Goal: Task Accomplishment & Management: Manage account settings

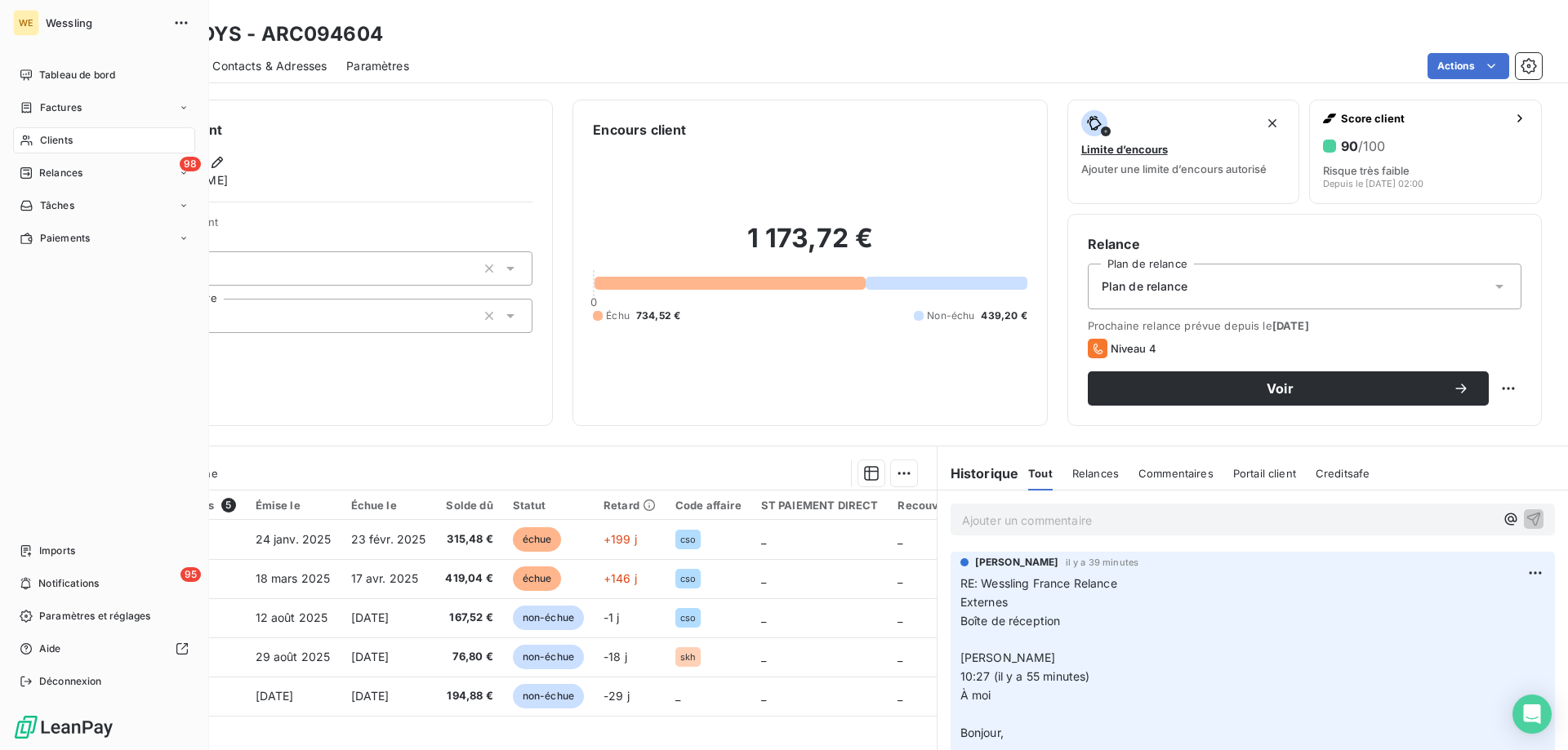
click at [69, 140] on span "Clients" at bounding box center [56, 141] width 33 height 15
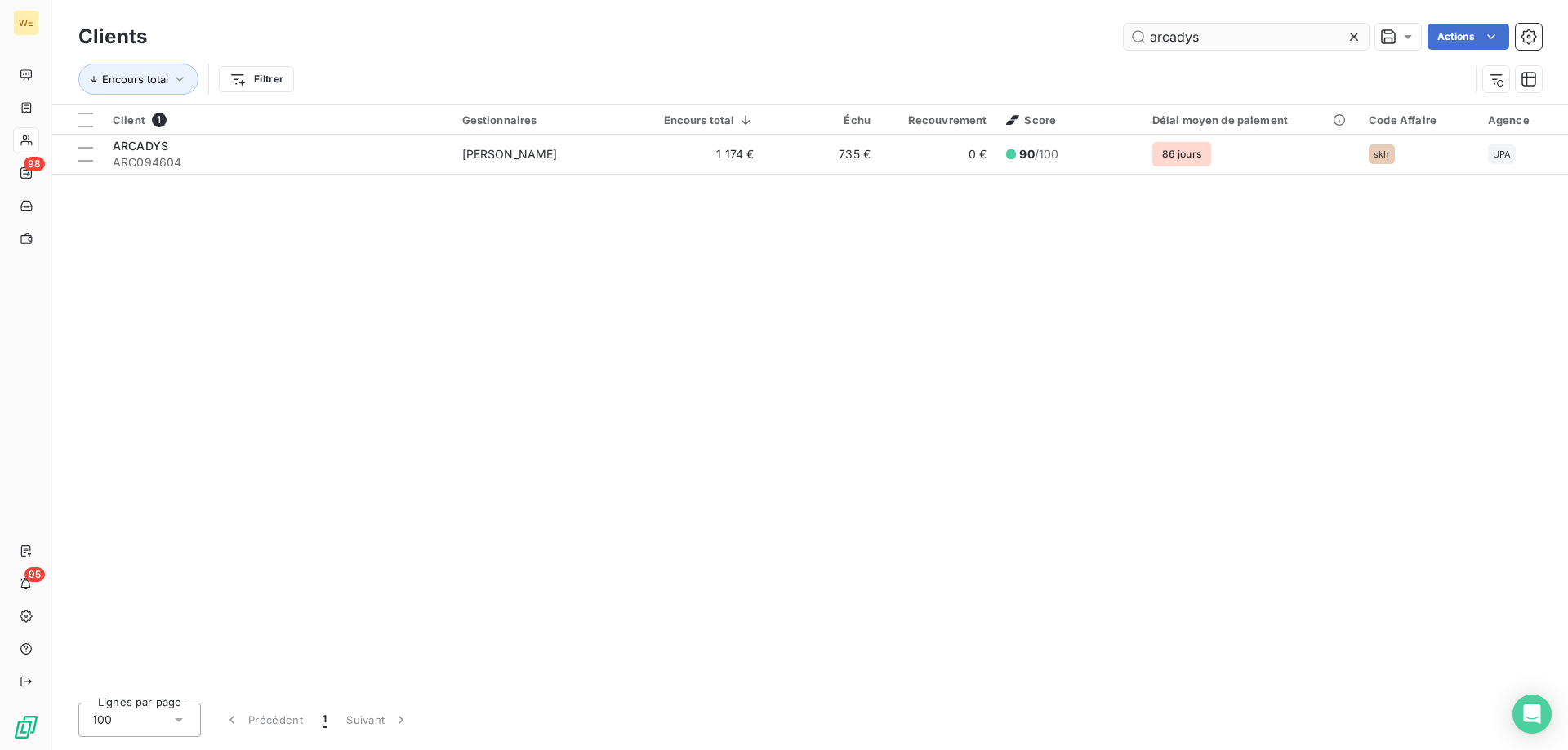
click at [1166, 39] on input "arcadys" at bounding box center [1245, 36] width 245 height 26
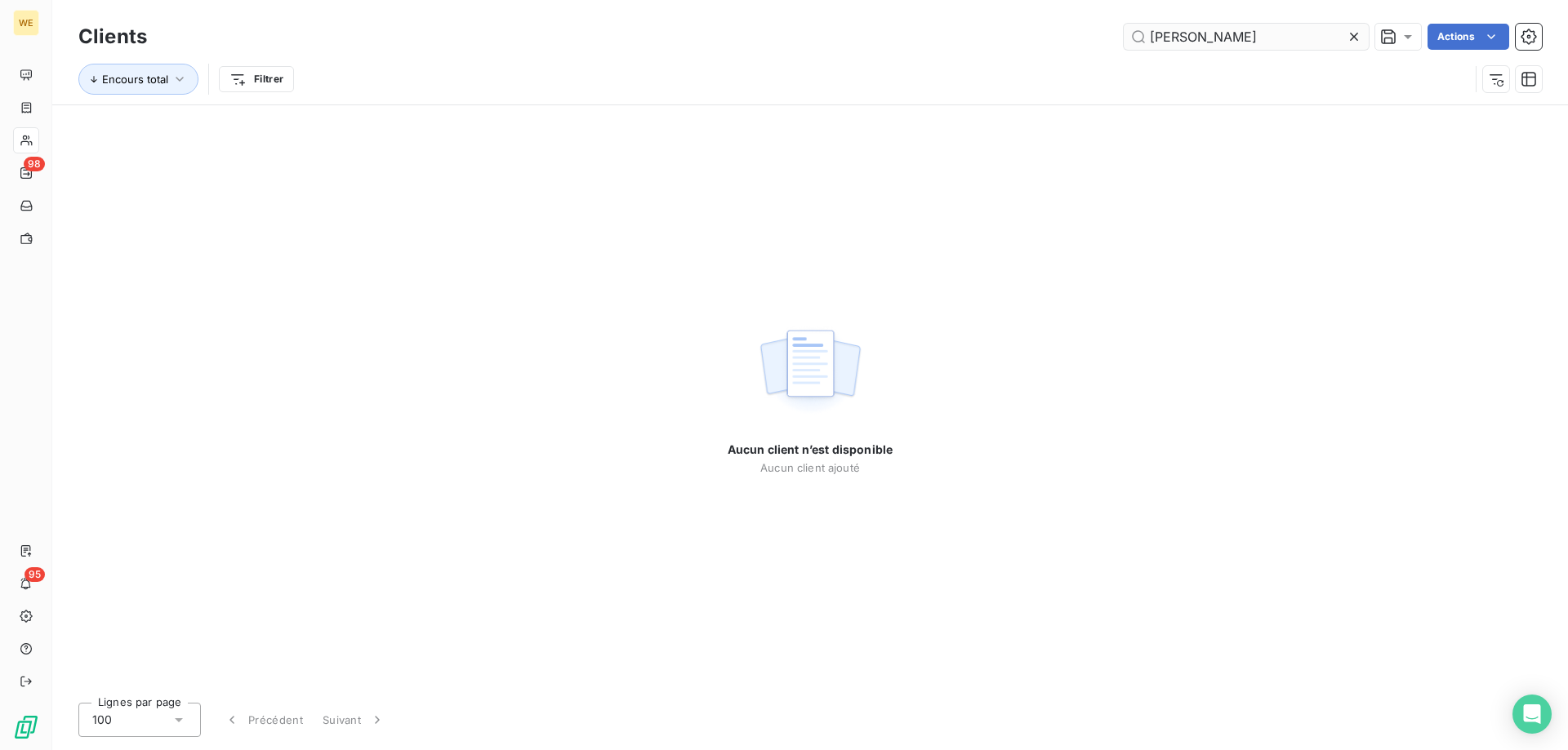
click at [1193, 37] on input "[PERSON_NAME]" at bounding box center [1245, 36] width 245 height 26
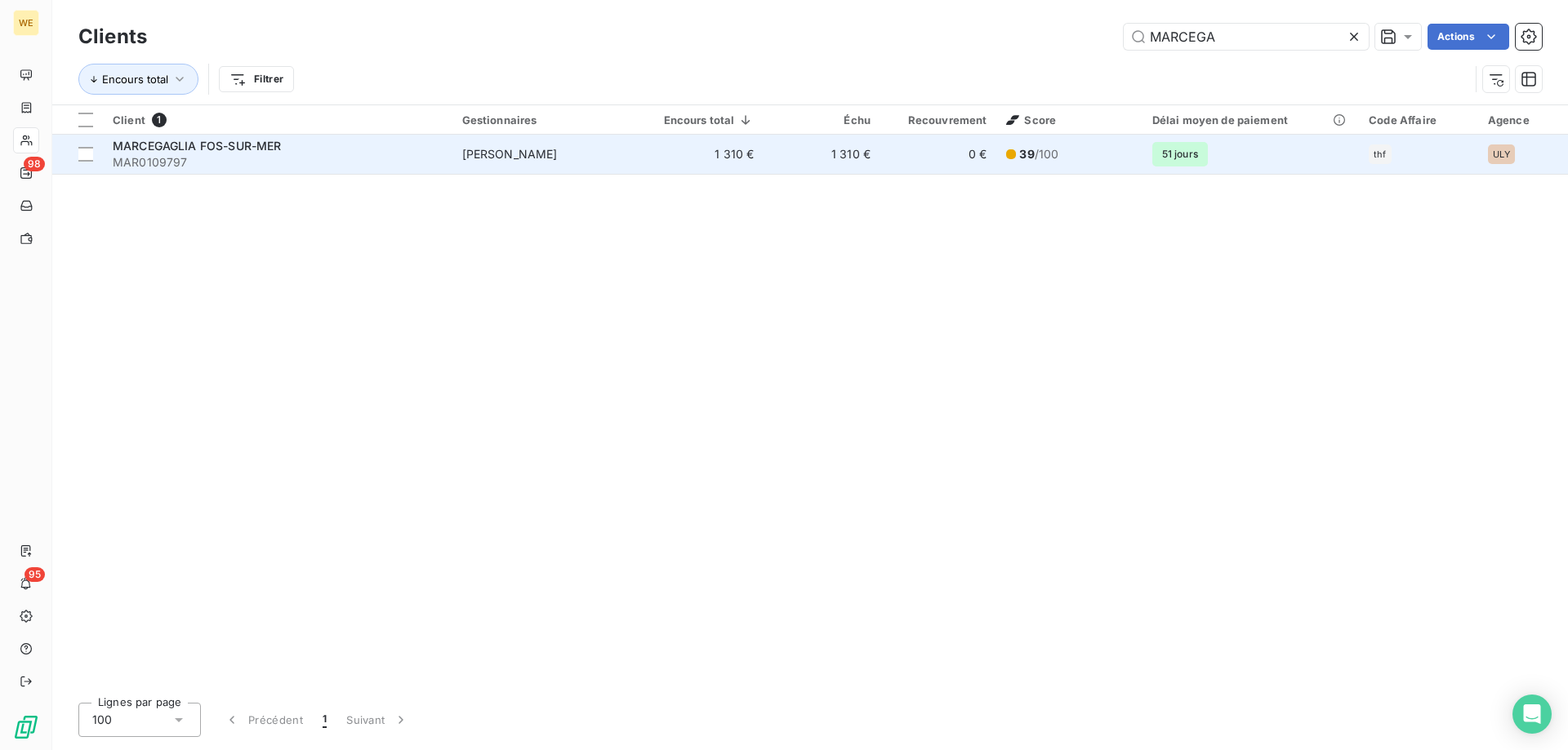
type input "MARCEGA"
click at [298, 138] on div "MARCEGAGLIA FOS-SUR-MER" at bounding box center [278, 146] width 330 height 17
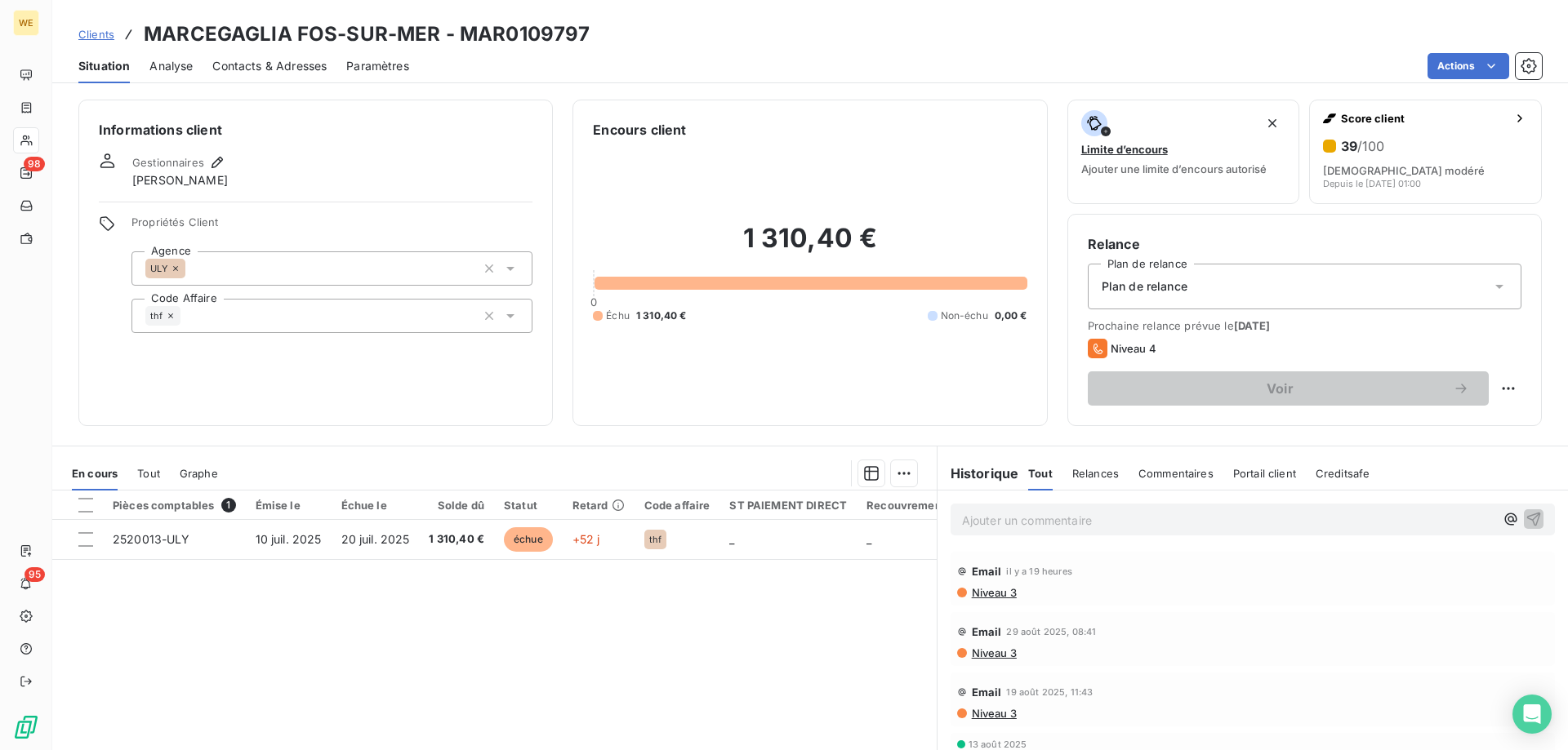
click at [282, 66] on span "Contacts & Adresses" at bounding box center [270, 66] width 115 height 17
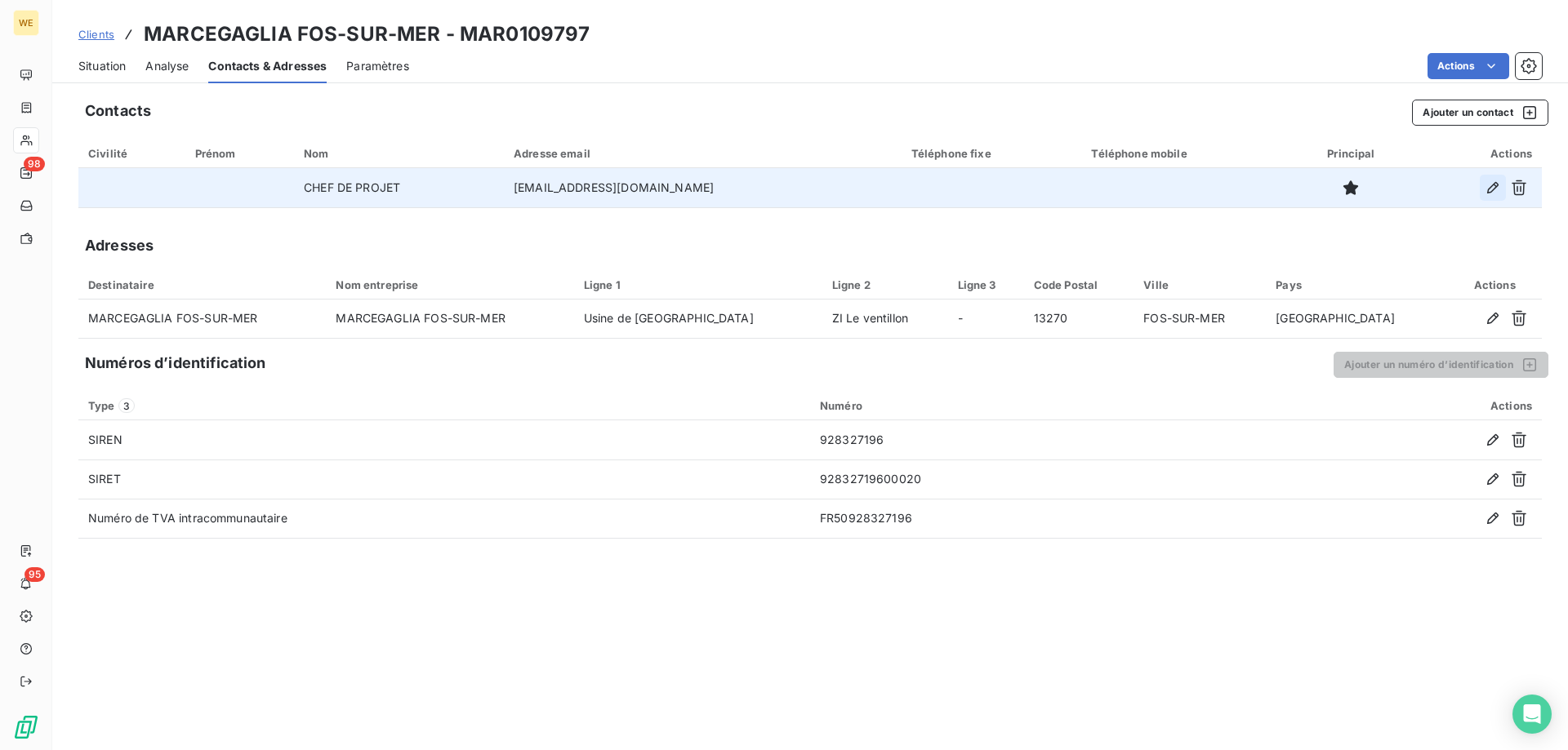
click at [1488, 193] on icon "button" at bounding box center [1492, 188] width 11 height 11
type input "CHEF DE PROJET"
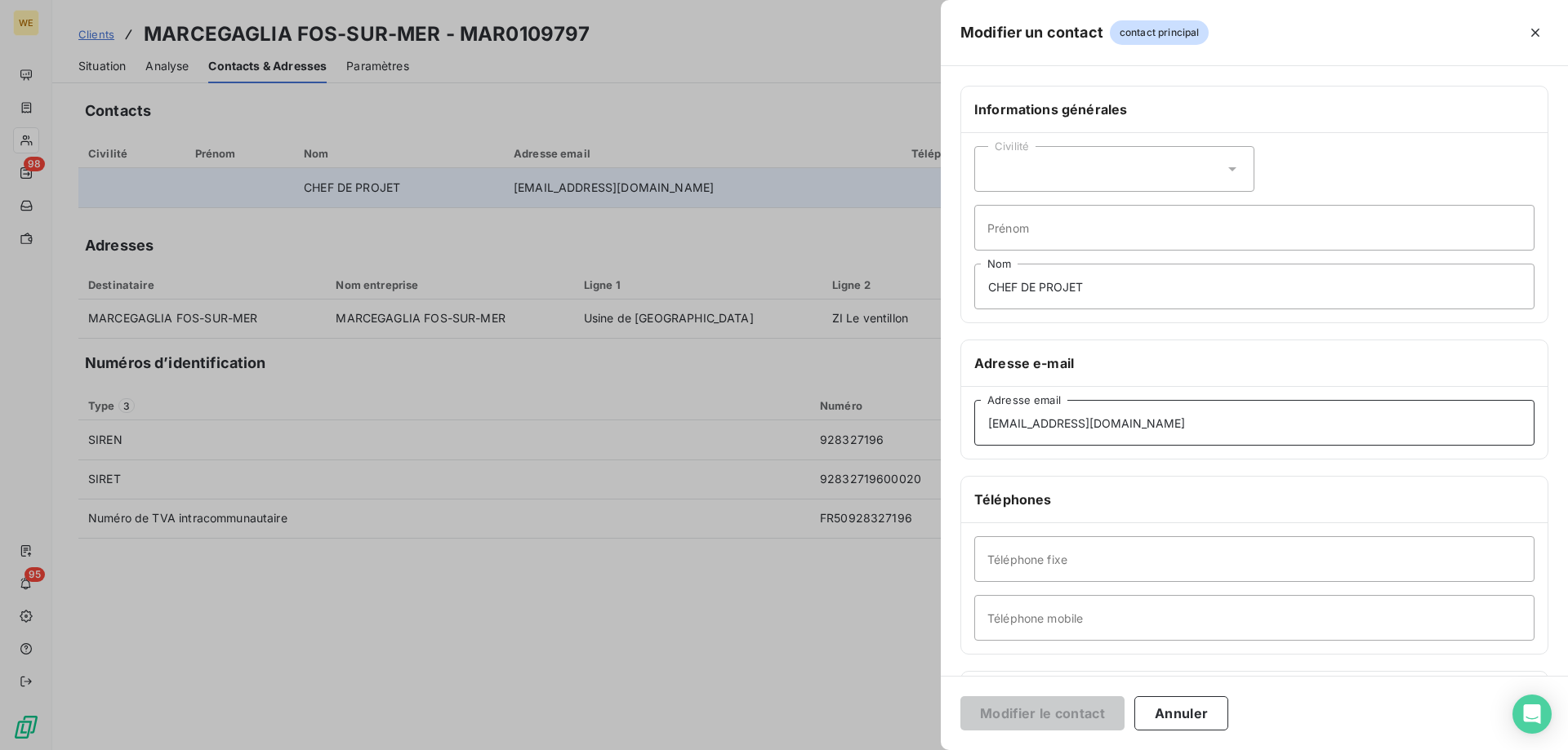
drag, startPoint x: 1173, startPoint y: 421, endPoint x: 764, endPoint y: 453, distance: 410.2
click at [764, 750] on div "Modifier un contact contact principal Informations générales Civilité Prénom CH…" at bounding box center [784, 750] width 1568 height 0
paste input "os.comptabilitefournisseurs@marcegaglia"
type input "[EMAIL_ADDRESS][DOMAIN_NAME]"
drag, startPoint x: 1103, startPoint y: 282, endPoint x: 784, endPoint y: 294, distance: 319.2
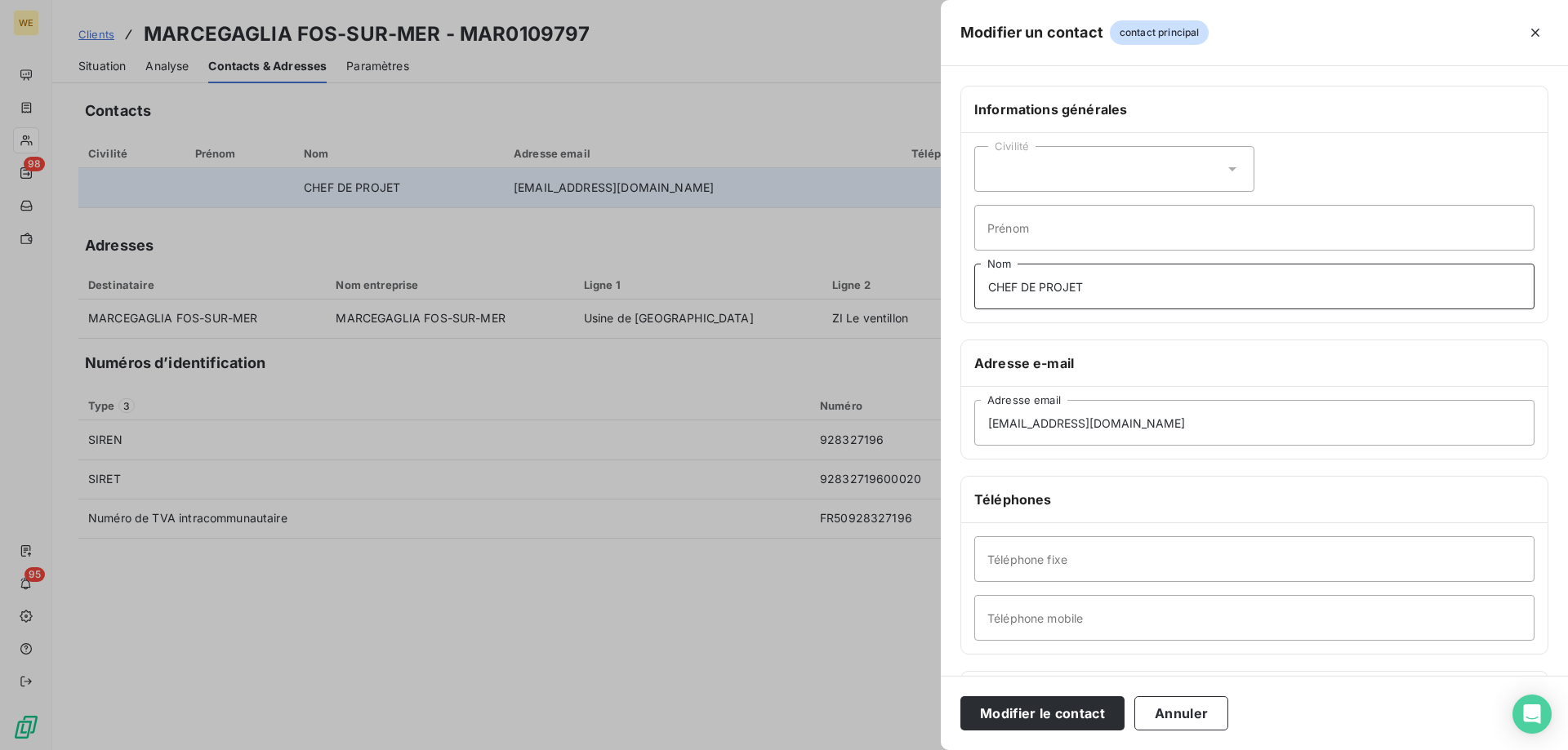
click at [784, 750] on div "Modifier un contact contact principal Informations générales Civilité Prénom CH…" at bounding box center [784, 750] width 1568 height 0
type input "COMPTA"
click at [1286, 425] on input "[EMAIL_ADDRESS][DOMAIN_NAME]" at bounding box center [1254, 423] width 560 height 46
click at [1004, 717] on button "Modifier le contact" at bounding box center [1042, 714] width 164 height 35
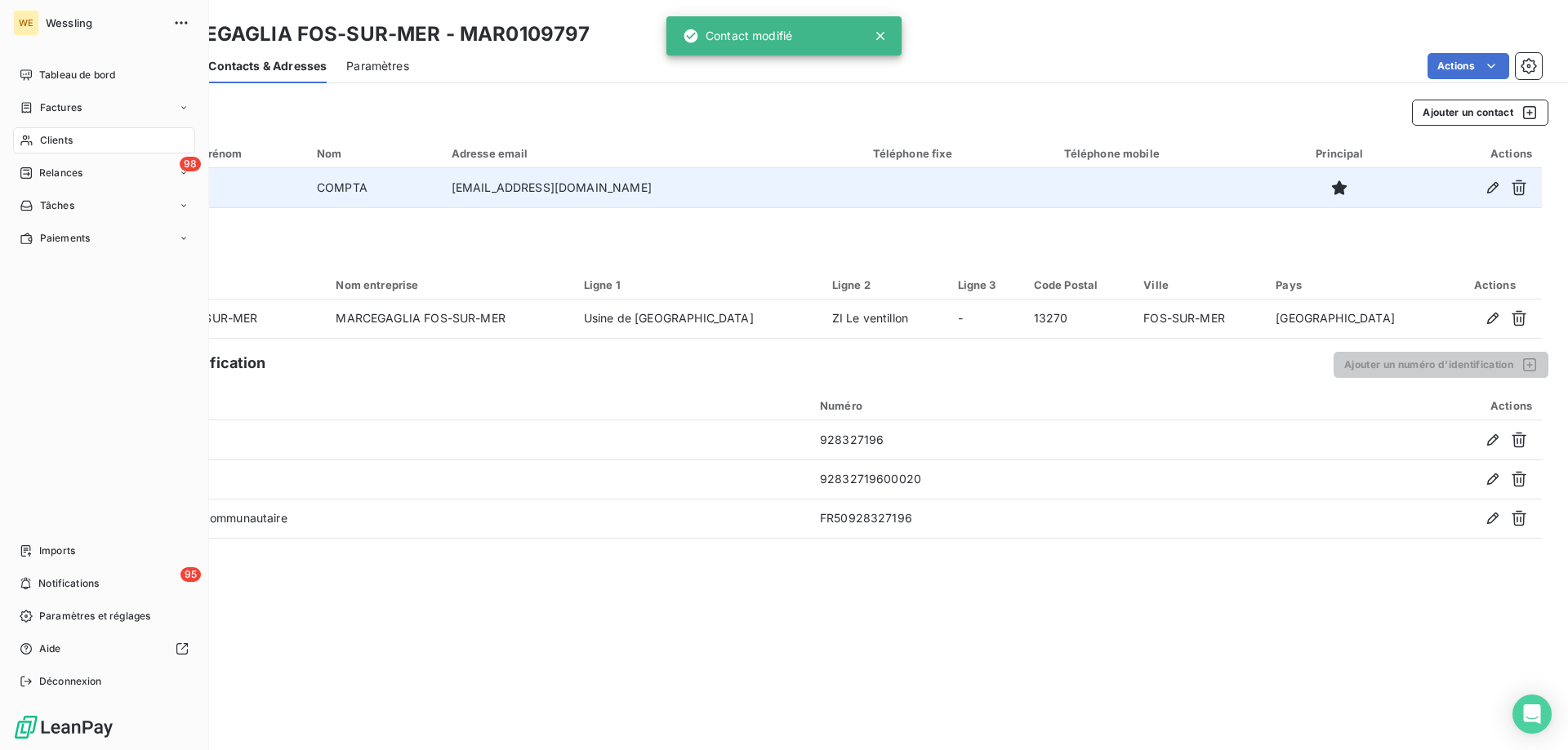
click at [71, 141] on span "Clients" at bounding box center [56, 141] width 33 height 15
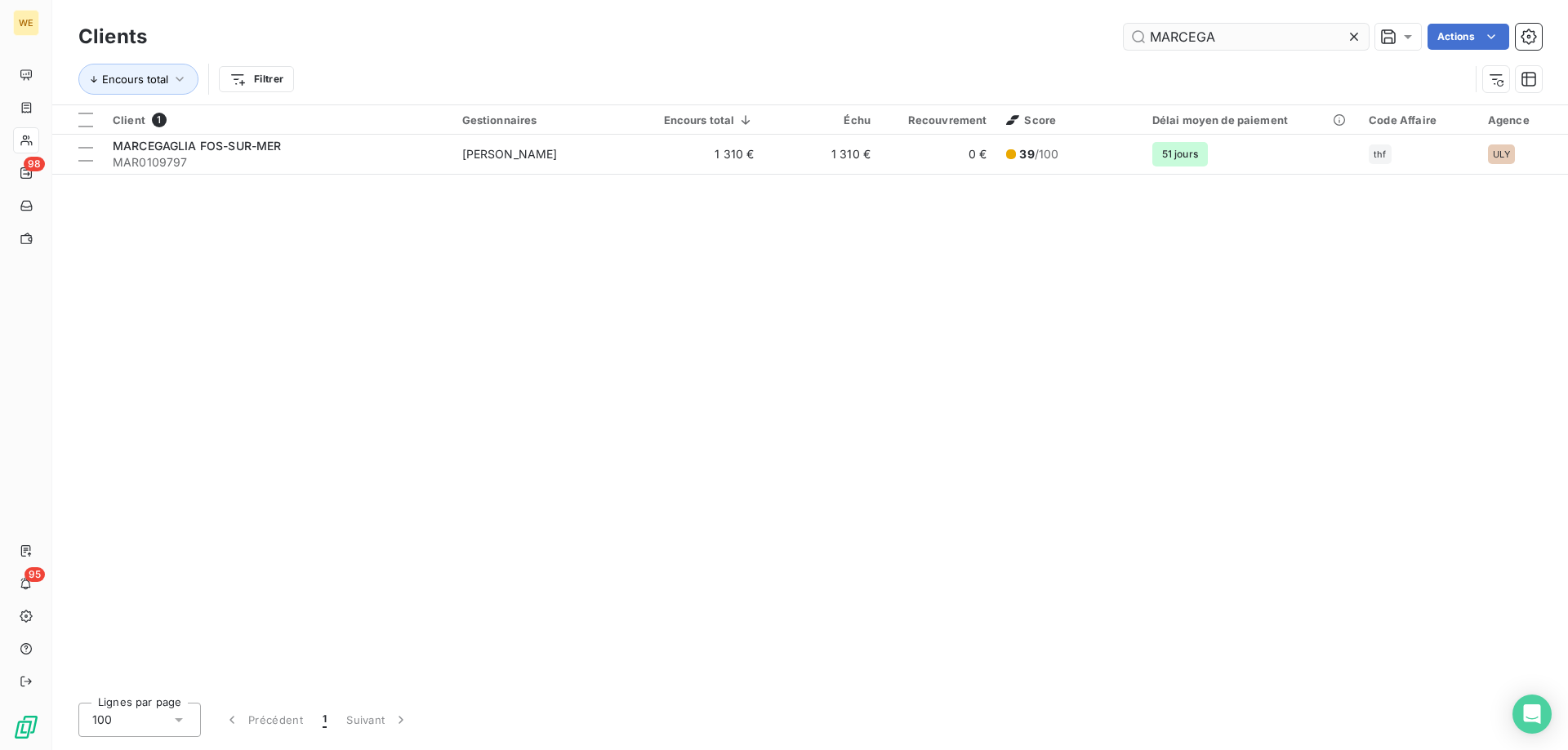
click at [1151, 30] on input "MARCEGA" at bounding box center [1245, 36] width 245 height 26
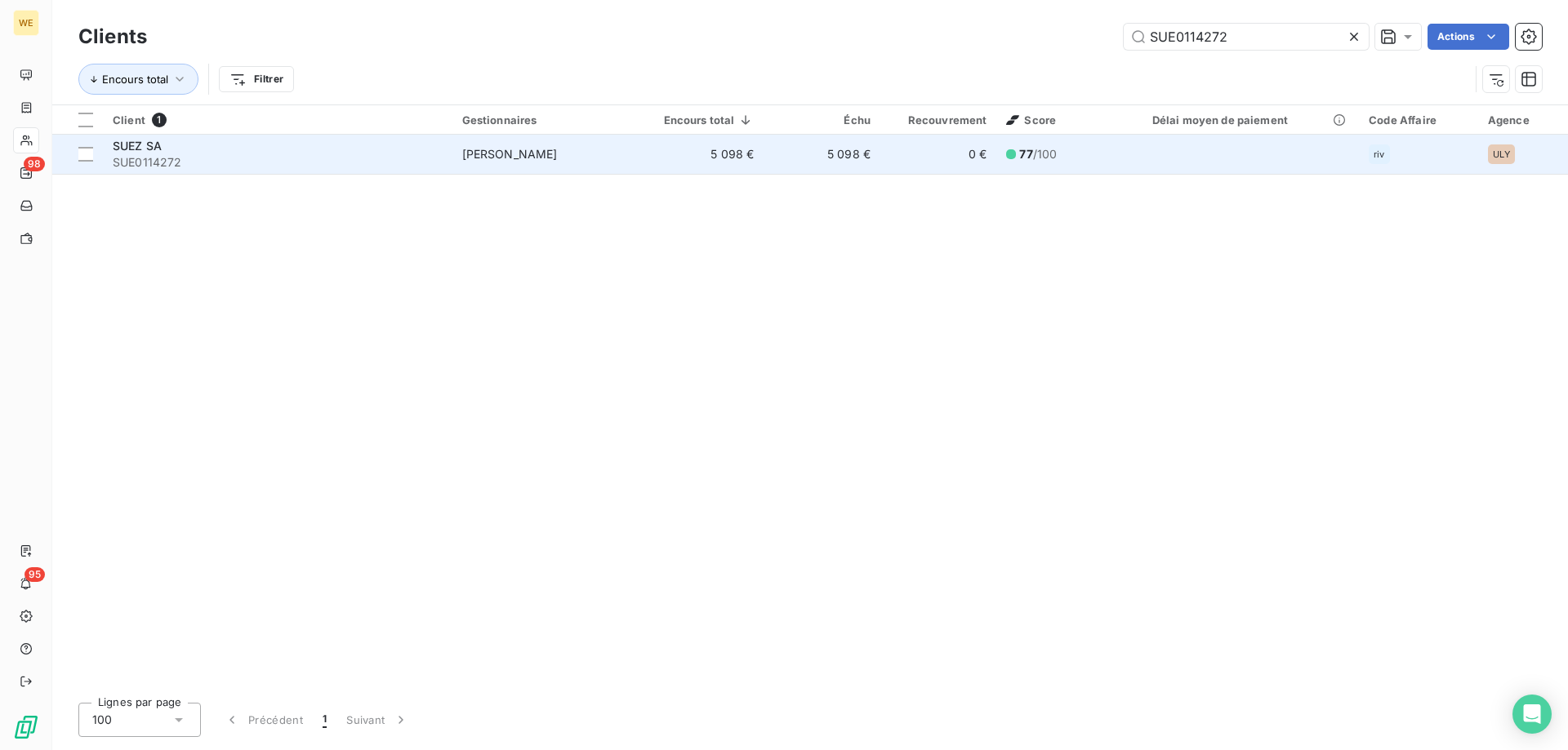
type input "SUE0114272"
click at [297, 160] on span "SUE0114272" at bounding box center [278, 162] width 330 height 17
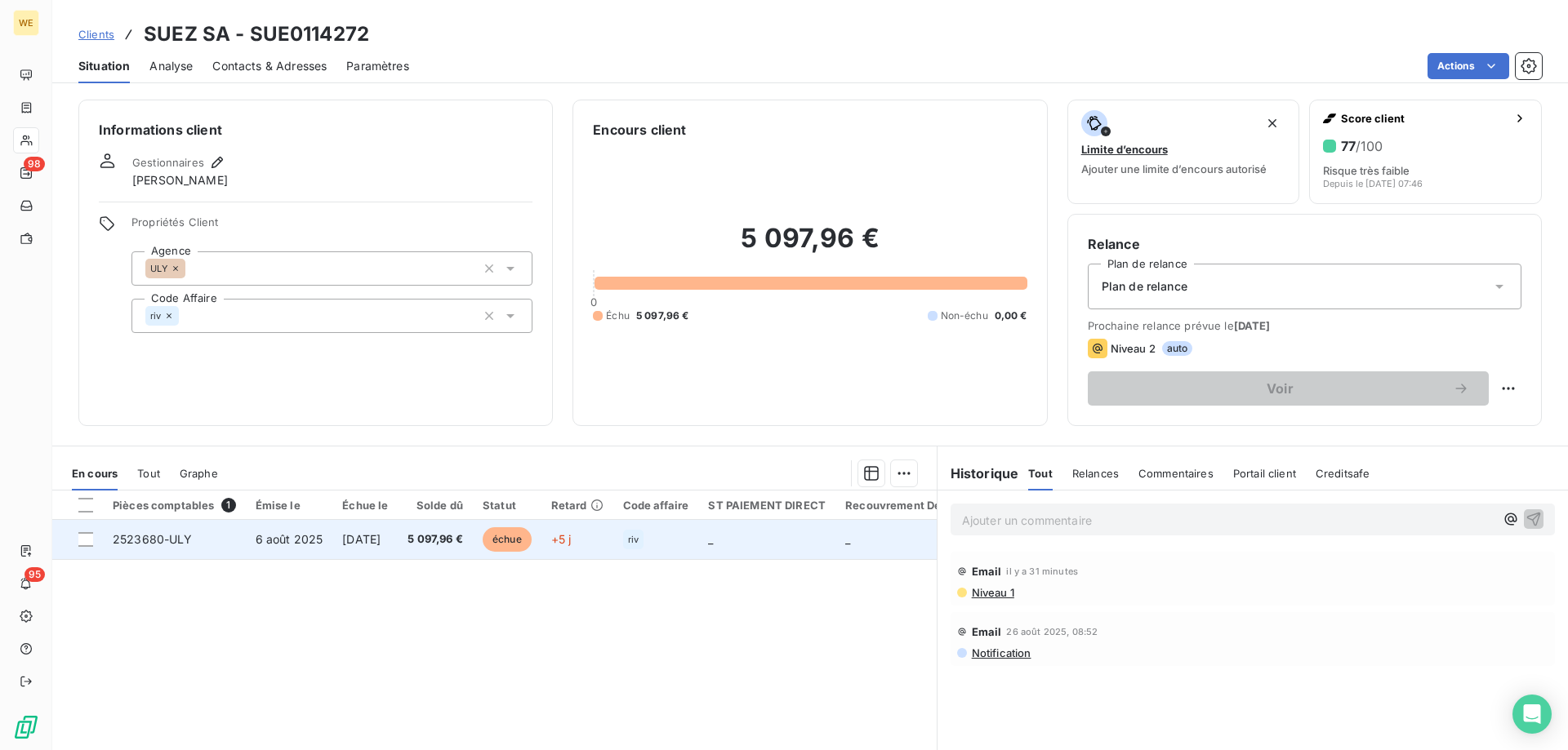
click at [321, 536] on td "6 août 2025" at bounding box center [289, 540] width 88 height 39
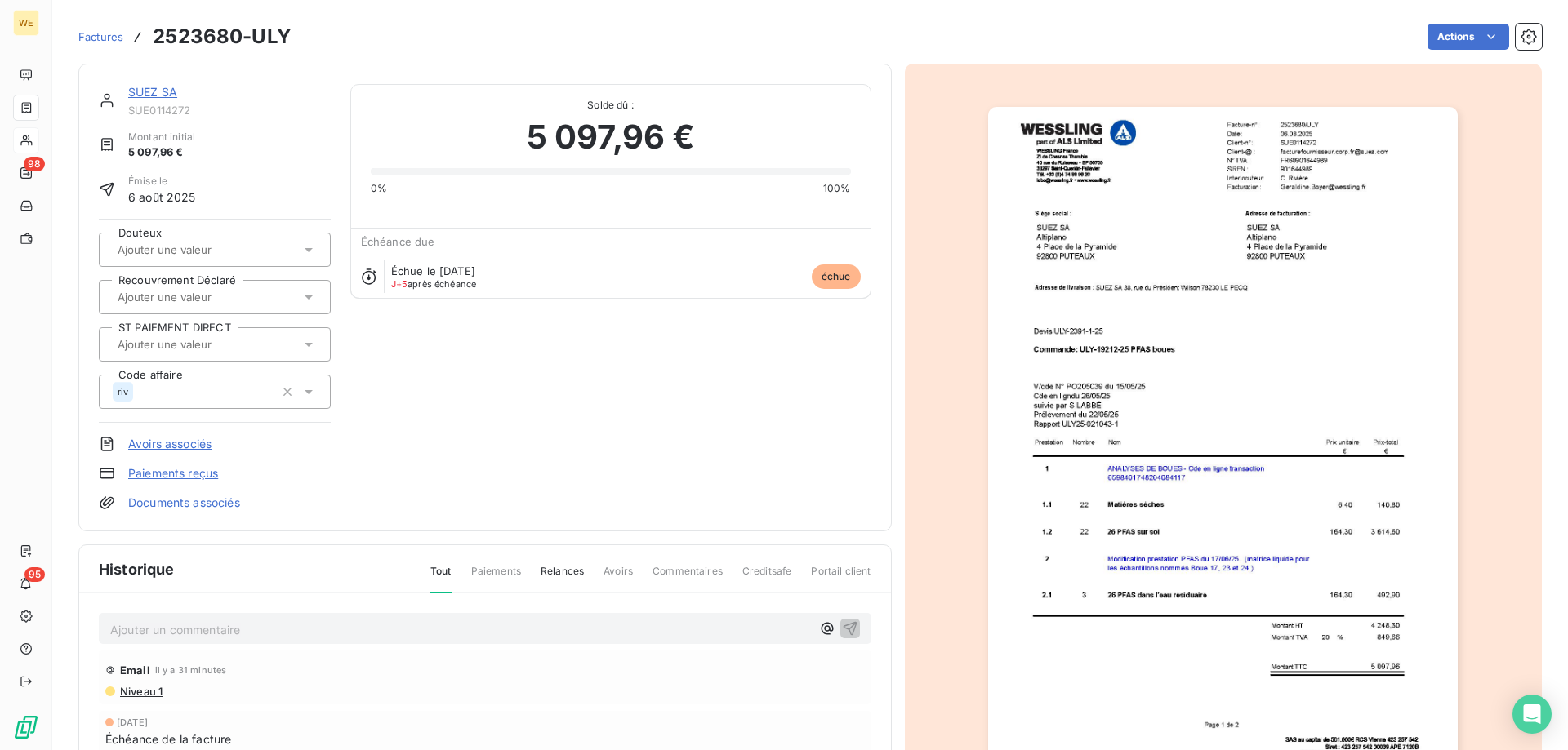
click at [1110, 438] on img "button" at bounding box center [1222, 439] width 469 height 665
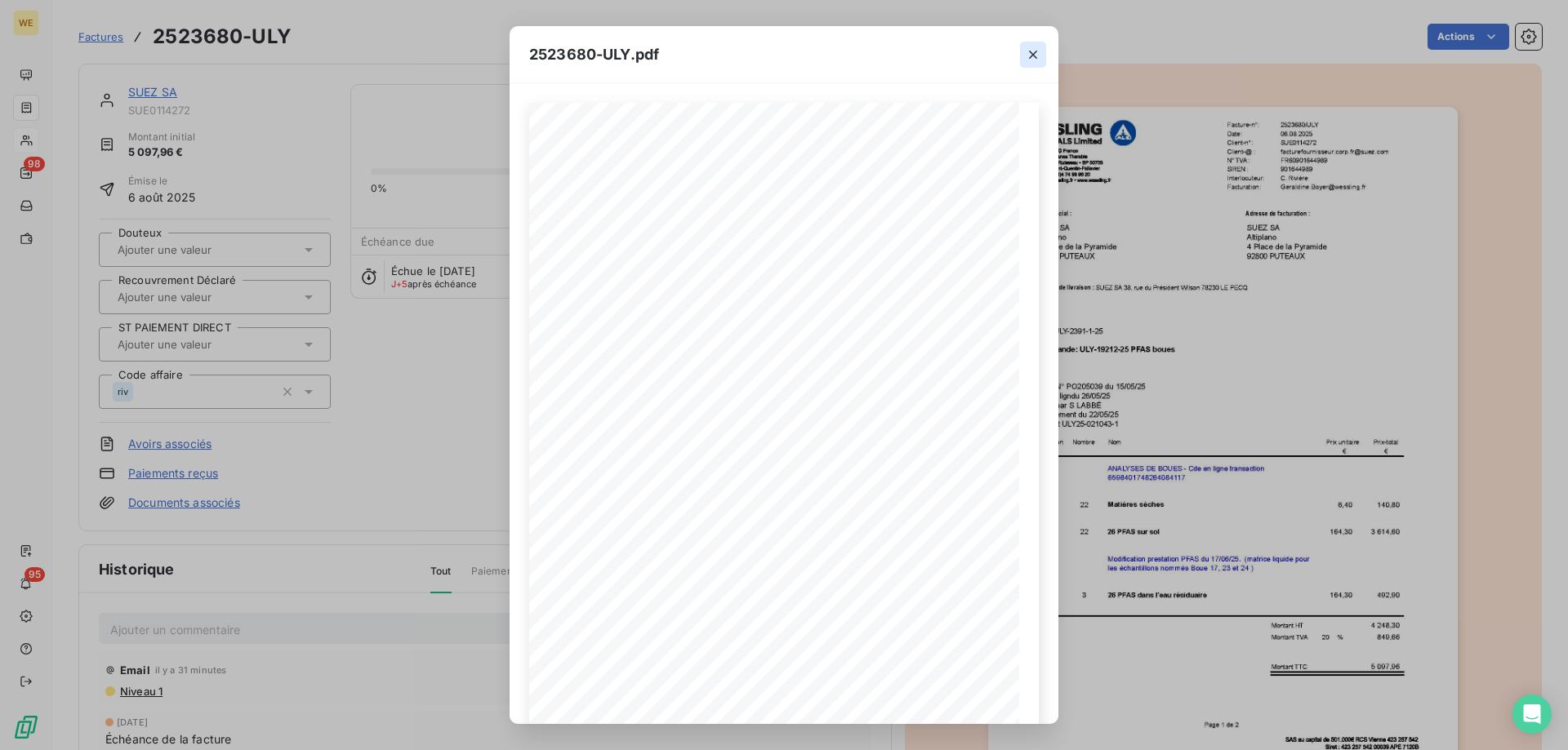
click at [1038, 55] on icon "button" at bounding box center [1034, 55] width 17 height 17
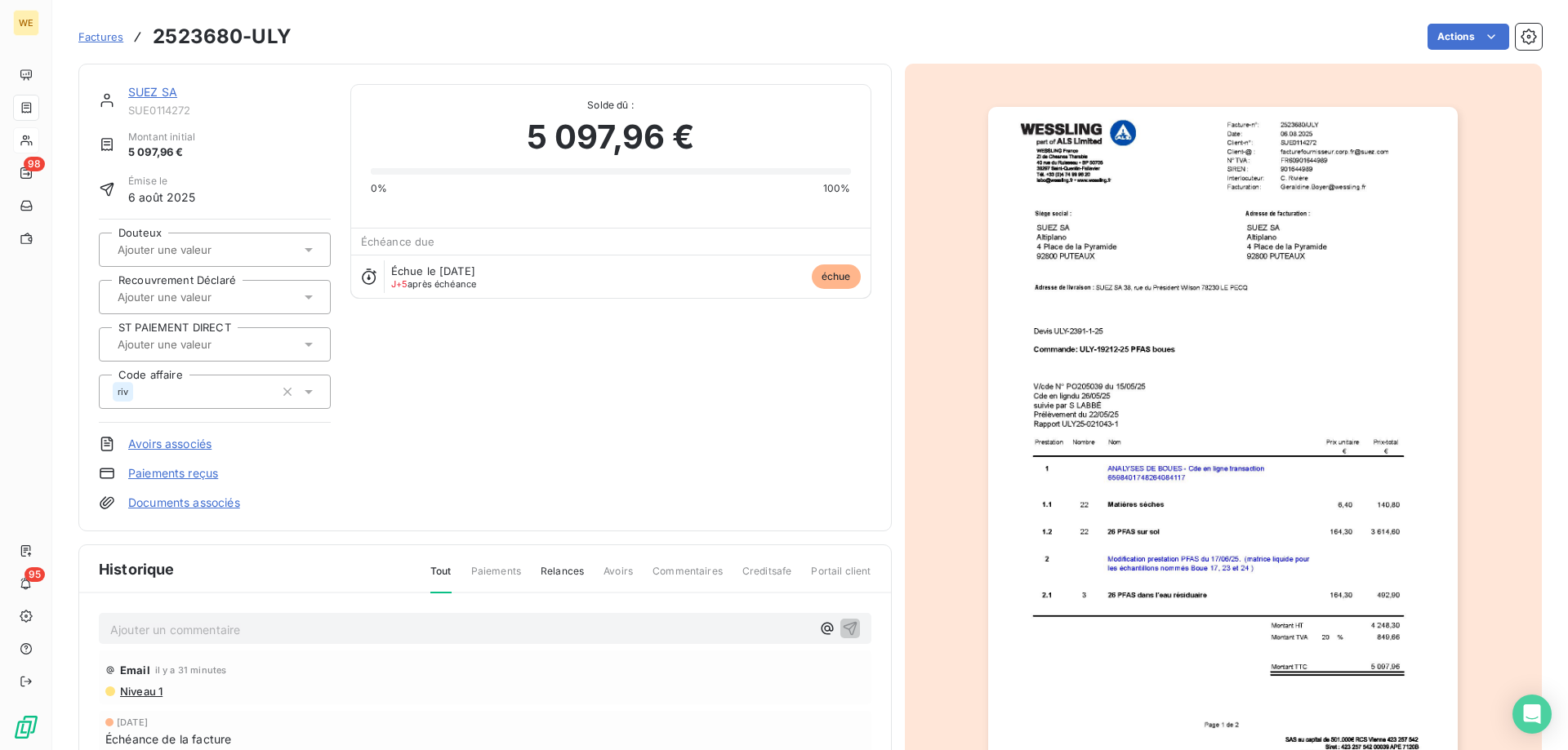
click at [141, 88] on link "SUEZ SA" at bounding box center [152, 91] width 49 height 14
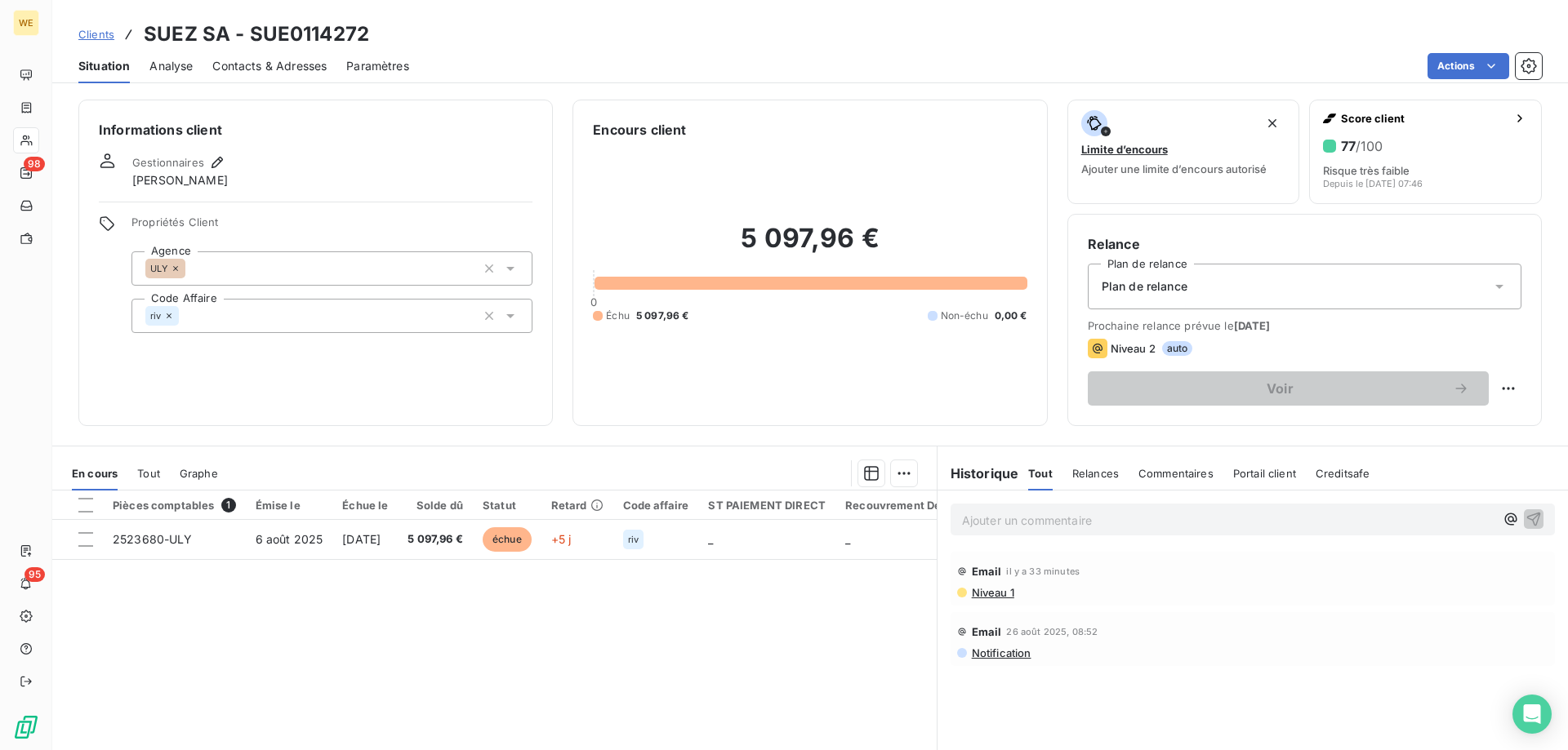
click at [264, 66] on span "Contacts & Adresses" at bounding box center [270, 66] width 115 height 17
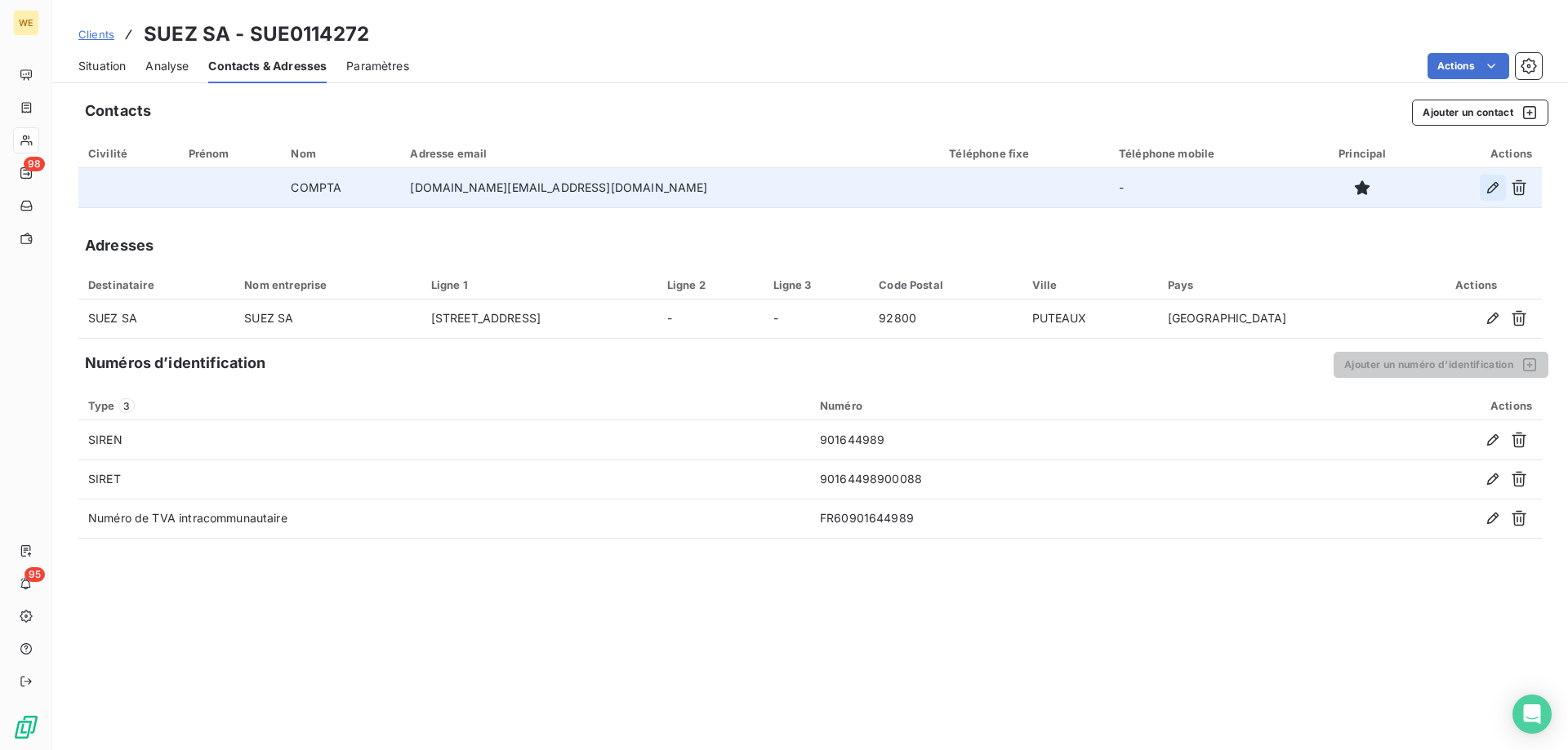
click at [1485, 192] on icon "button" at bounding box center [1492, 188] width 17 height 17
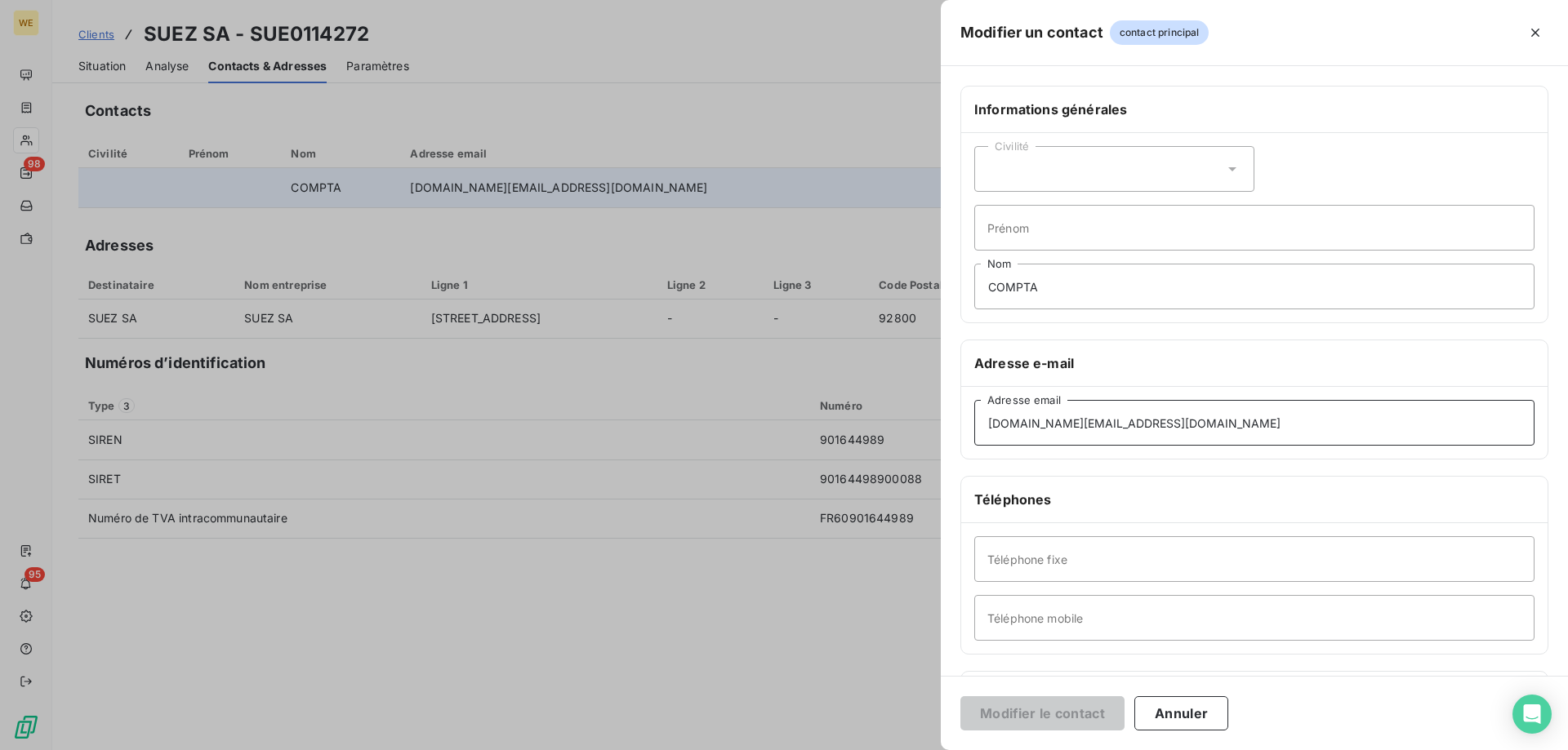
drag, startPoint x: 1218, startPoint y: 425, endPoint x: 773, endPoint y: 424, distance: 445.0
click at [773, 750] on div "Modifier un contact contact principal Informations générales Civilité Prénom CO…" at bounding box center [784, 750] width 1568 height 0
paste input "[PERSON_NAME].rost"
type input "[PERSON_NAME][EMAIL_ADDRESS][DOMAIN_NAME]"
drag, startPoint x: 1084, startPoint y: 284, endPoint x: 721, endPoint y: 284, distance: 363.0
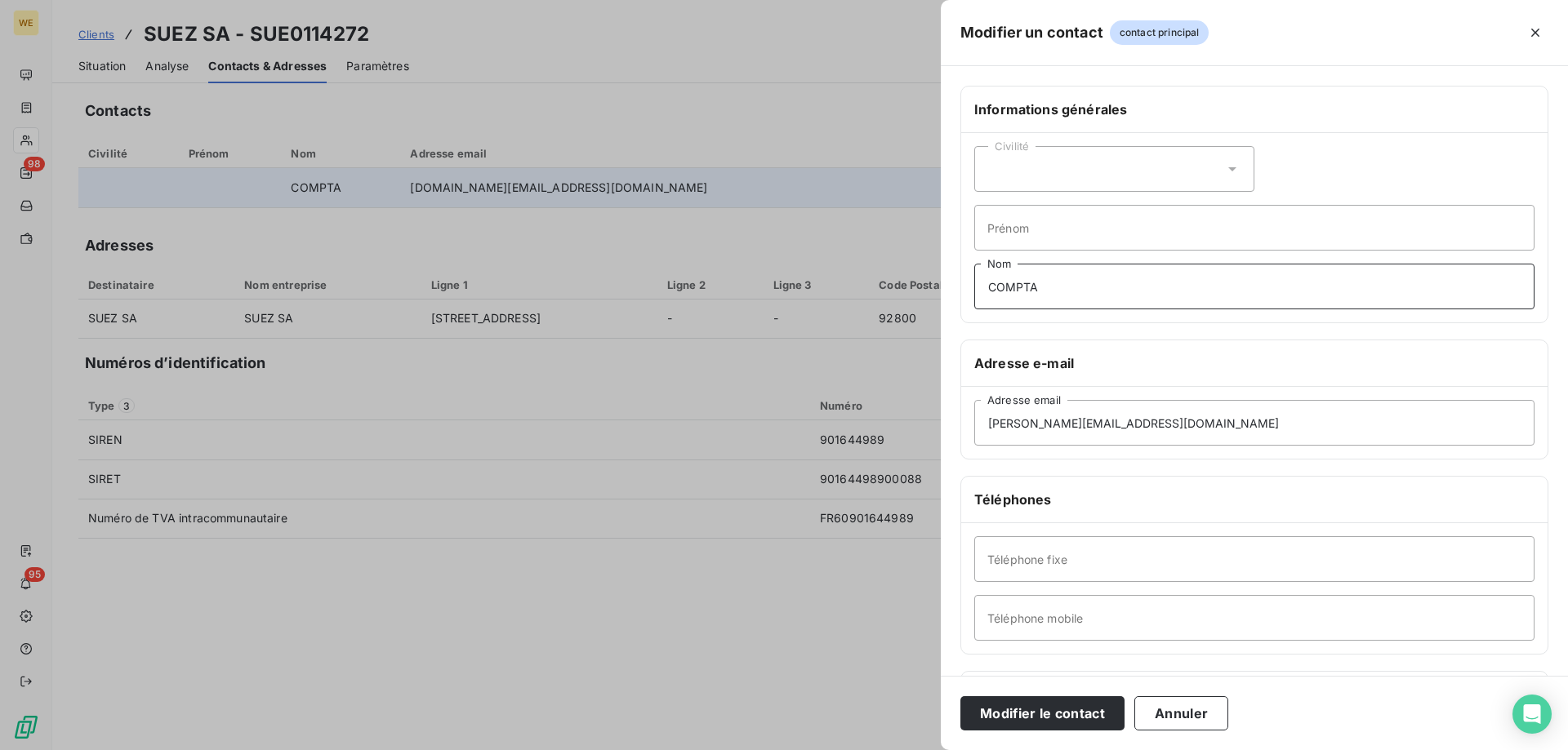
click at [721, 750] on div "Modifier un contact contact principal Informations générales Civilité Prénom CO…" at bounding box center [784, 750] width 1568 height 0
type input "CHEF DE PROJET"
click at [1007, 724] on button "Modifier le contact" at bounding box center [1042, 714] width 164 height 35
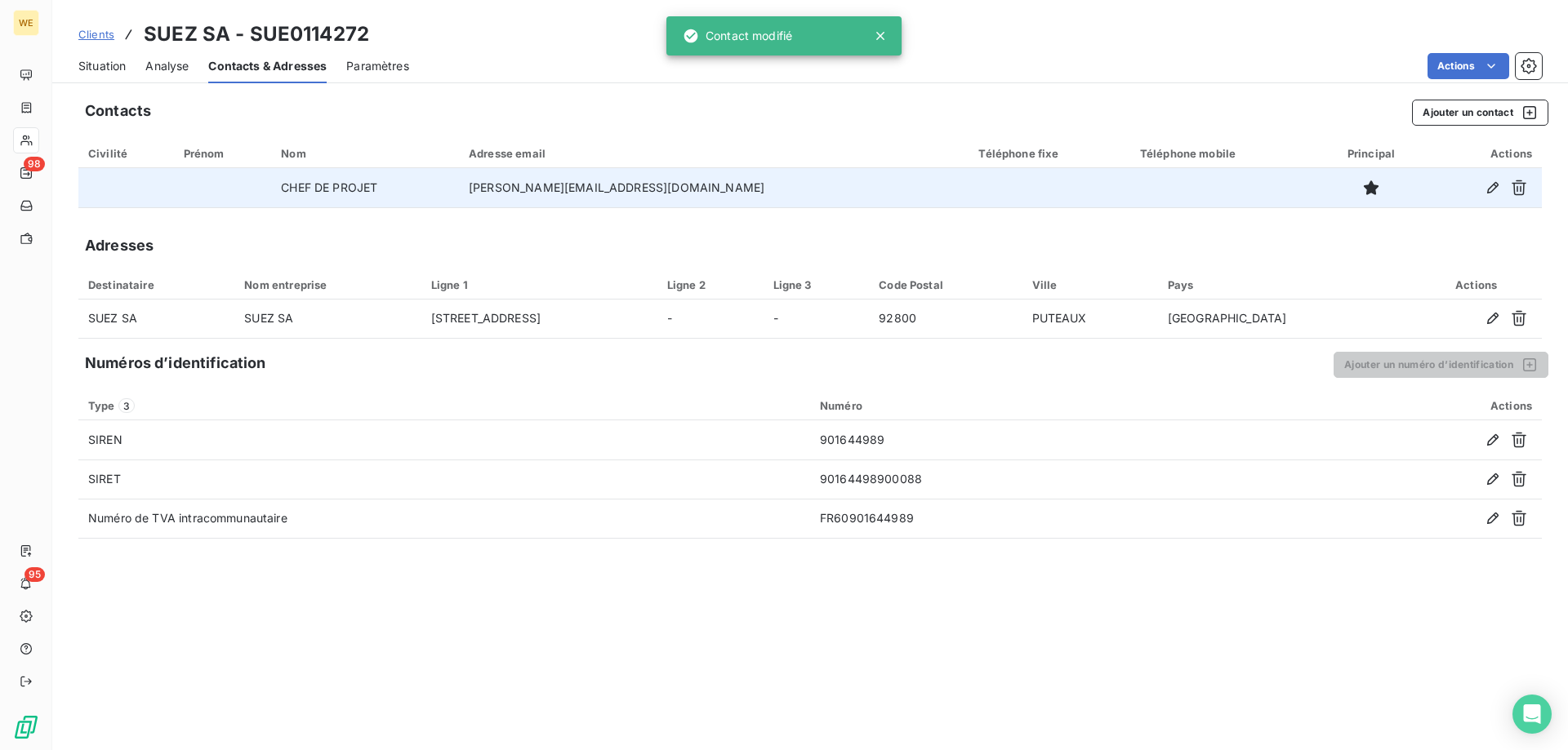
click at [97, 68] on span "Situation" at bounding box center [102, 66] width 48 height 17
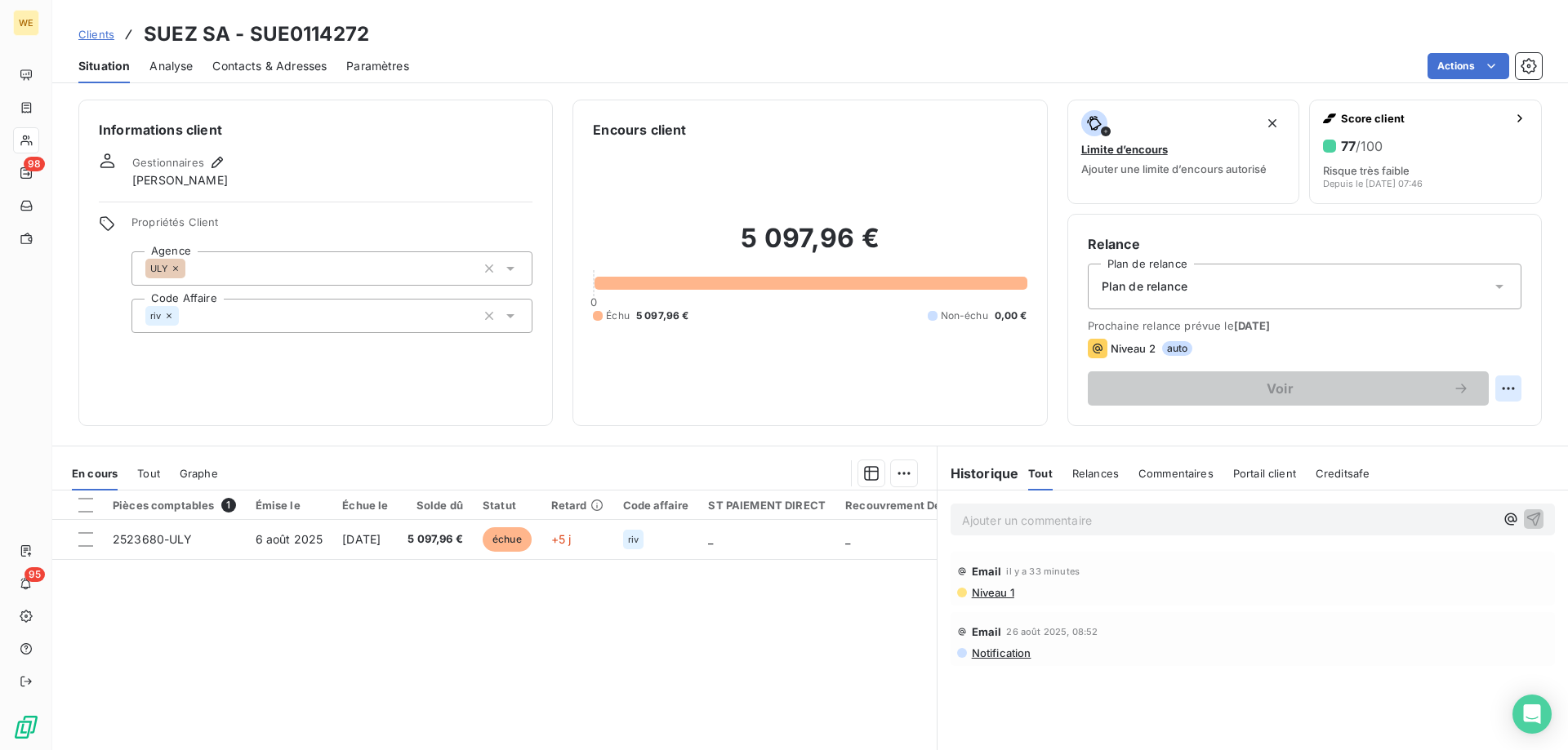
click at [1502, 390] on html "WE 98 95 Clients SUEZ SA - SUE0114272 Situation Analyse Contacts & Adresses Par…" at bounding box center [784, 375] width 1568 height 750
click at [1358, 390] on html "WE 98 95 Clients SUEZ SA - SUE0114272 Situation Analyse Contacts & Adresses Par…" at bounding box center [784, 375] width 1568 height 750
click at [1496, 383] on html "WE 98 95 Clients SUEZ SA - SUE0114272 Situation Analyse Contacts & Adresses Par…" at bounding box center [784, 375] width 1568 height 750
click at [1421, 424] on div "Replanifier cette action" at bounding box center [1428, 424] width 146 height 26
select select "8"
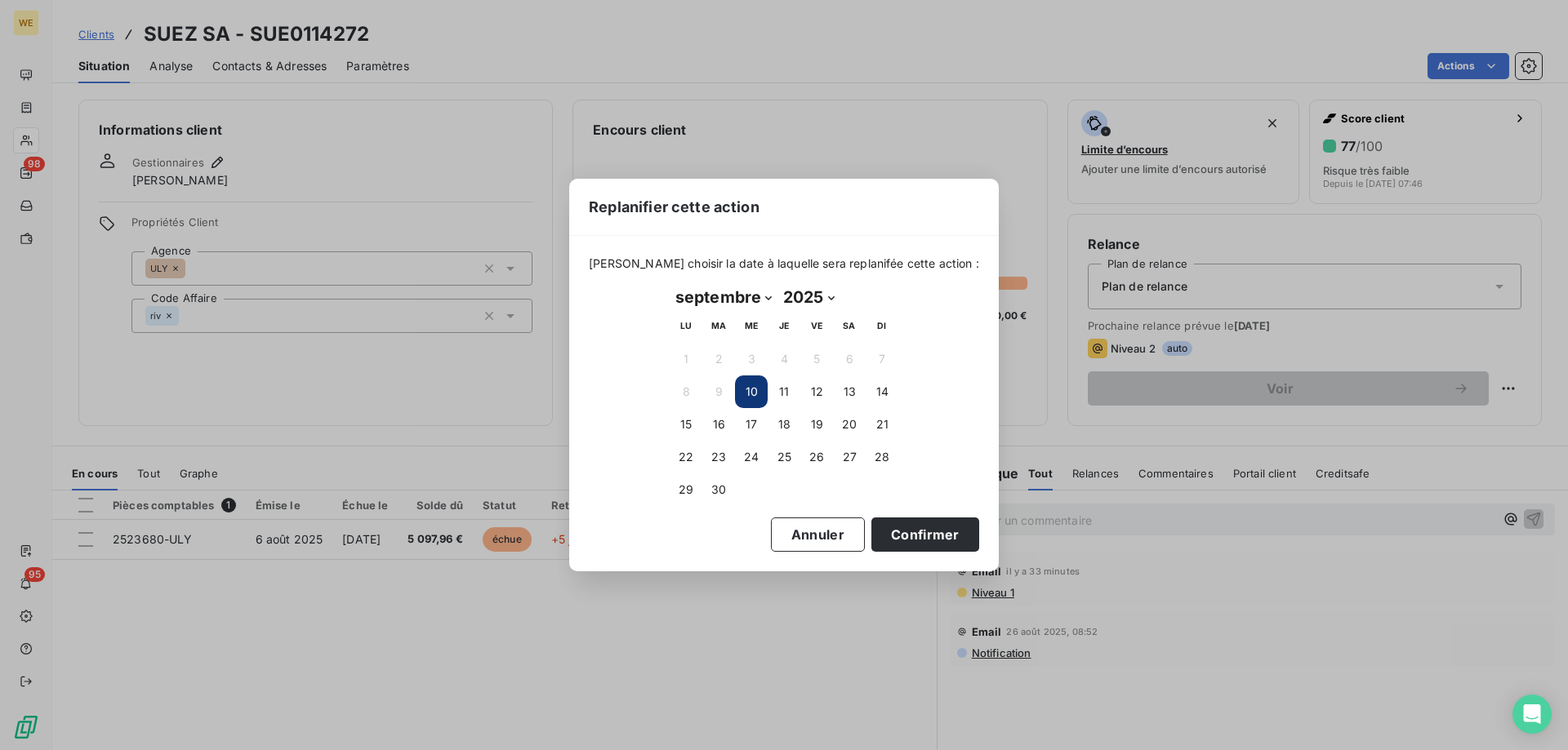
click at [756, 386] on button "10" at bounding box center [751, 392] width 33 height 33
click at [883, 544] on button "Confirmer" at bounding box center [925, 535] width 108 height 35
